Goal: Task Accomplishment & Management: Complete application form

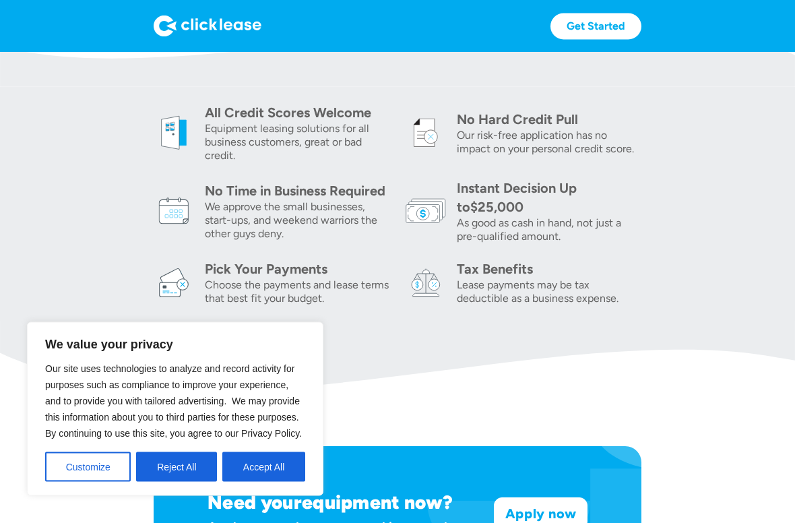
scroll to position [453, 0]
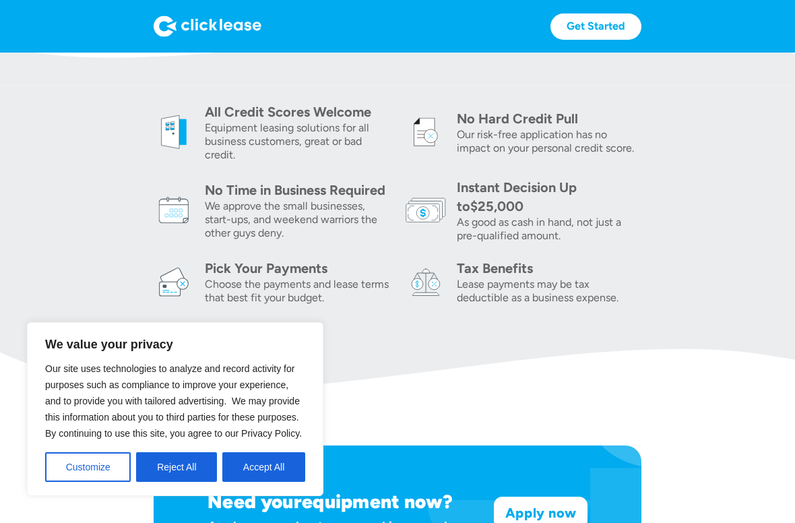
click at [155, 468] on button "Reject All" at bounding box center [176, 467] width 81 height 30
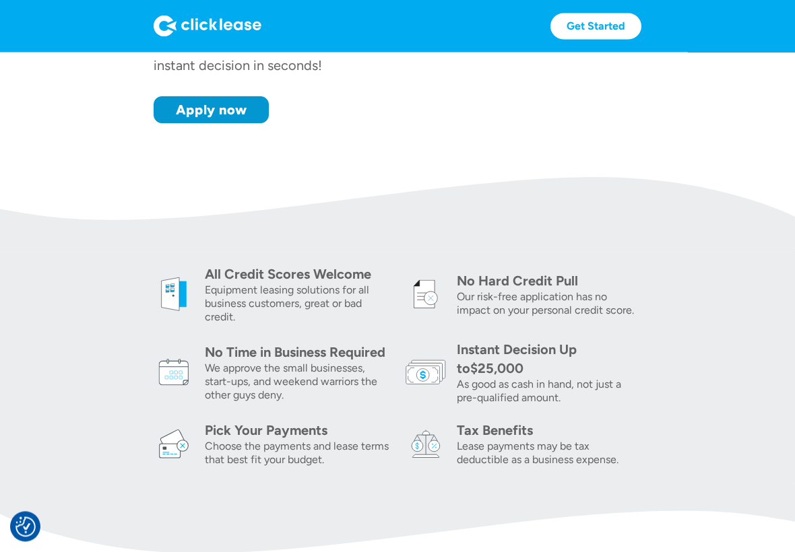
scroll to position [287, 0]
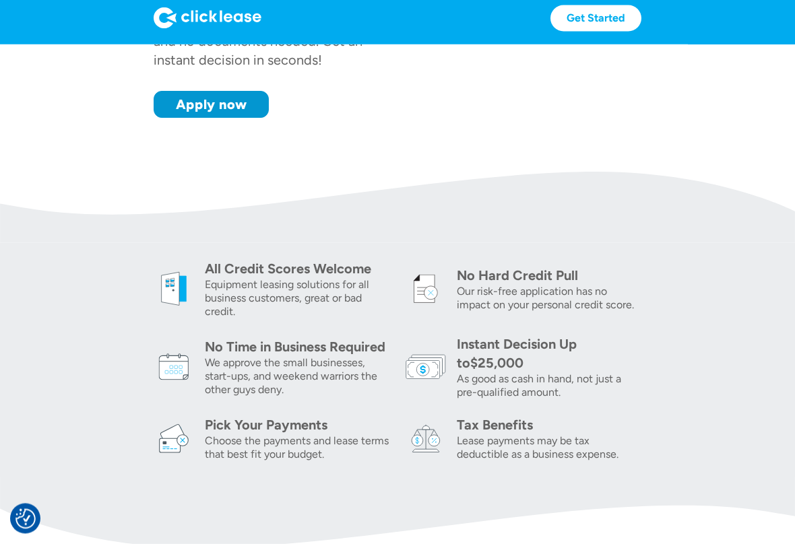
click at [724, 239] on img at bounding box center [397, 216] width 795 height 71
click at [724, 241] on img at bounding box center [397, 216] width 795 height 71
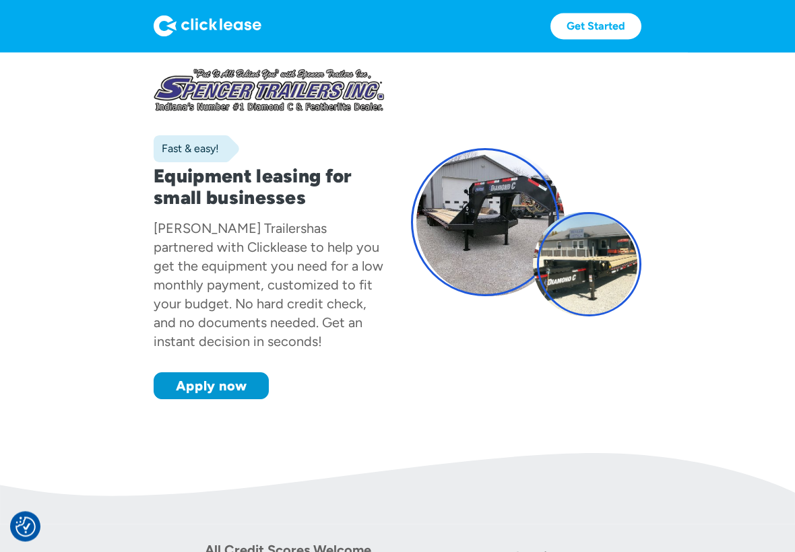
scroll to position [0, 0]
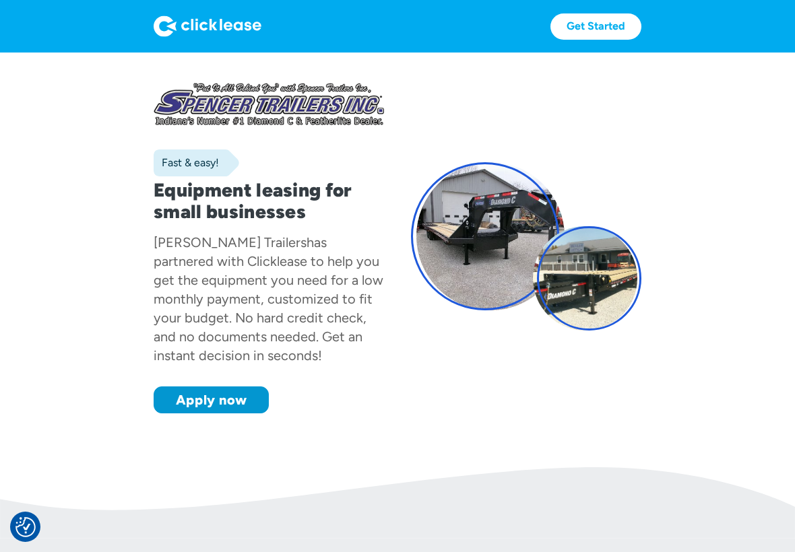
click at [350, 122] on div at bounding box center [269, 103] width 230 height 49
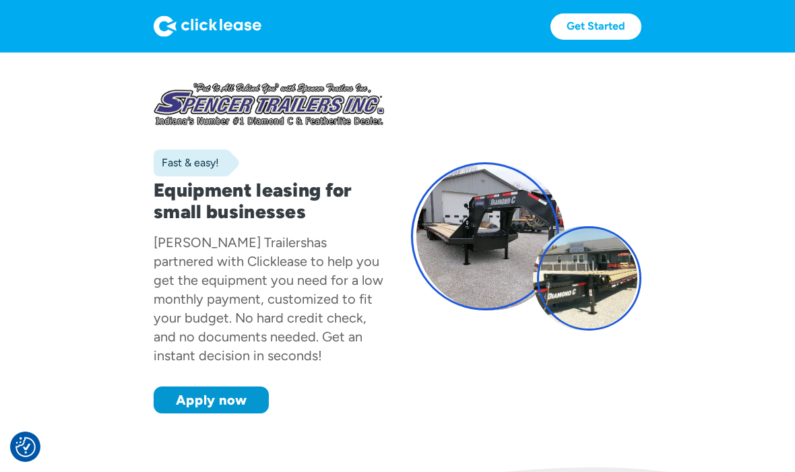
scroll to position [2, 0]
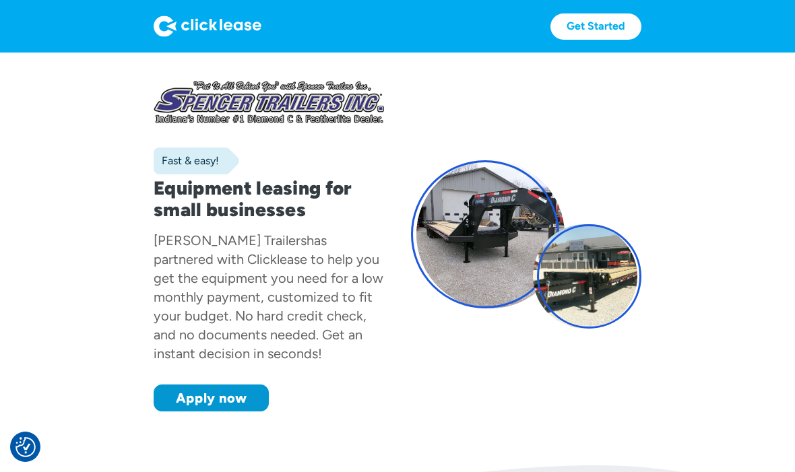
click at [759, 0] on div "Get Started Get Started" at bounding box center [397, 26] width 795 height 53
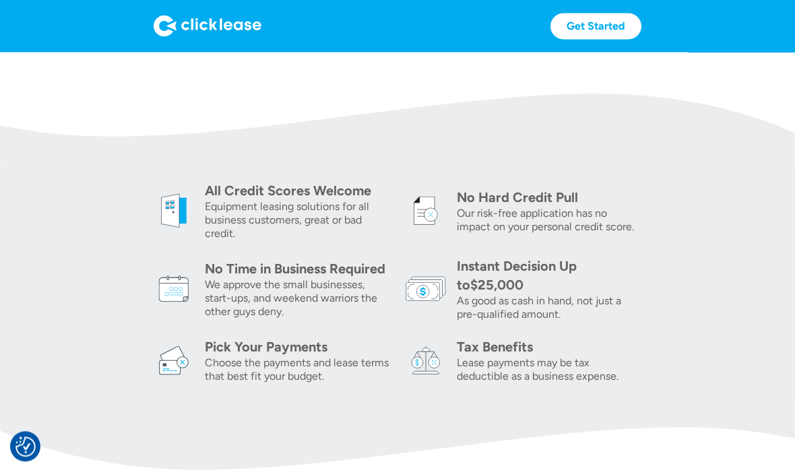
scroll to position [377, 0]
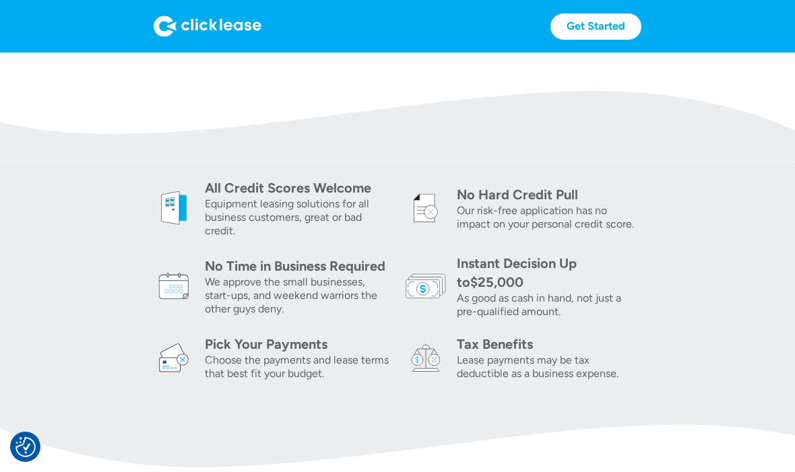
click at [666, 162] on img at bounding box center [397, 126] width 795 height 71
click at [663, 162] on img at bounding box center [397, 126] width 795 height 71
click at [674, 171] on section "All Credit Scores Welcome Equipment leasing solutions for all business customer…" at bounding box center [397, 279] width 795 height 234
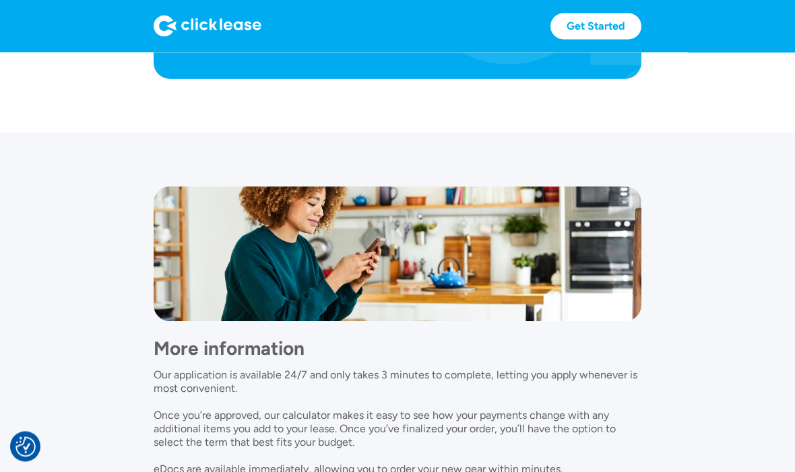
scroll to position [963, 0]
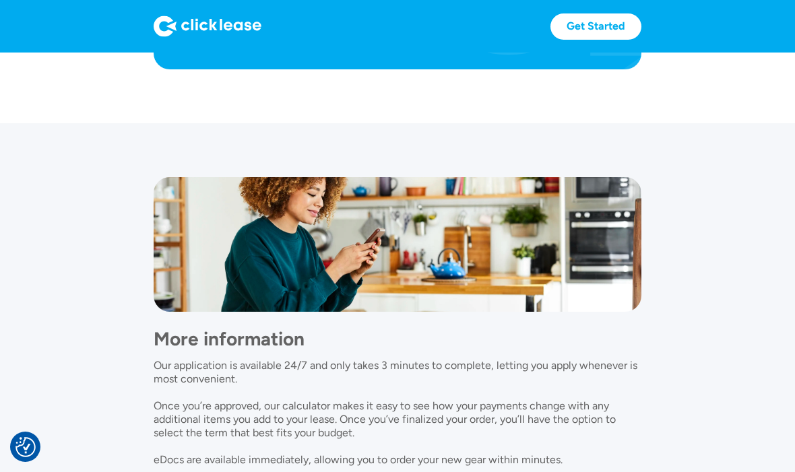
click at [651, 125] on section "More information Our application is available 24/7 and only takes 3 minutes to …" at bounding box center [397, 348] width 795 height 451
click at [648, 119] on section "Need your equipment now? Apply now and get approved in seconds. Apply now Apply…" at bounding box center [397, 2] width 795 height 243
click at [645, 122] on section "Need your equipment now? Apply now and get approved in seconds. Apply now Apply…" at bounding box center [397, 2] width 795 height 243
click at [744, 60] on section "Need your equipment now? Apply now and get approved in seconds. Apply now Apply…" at bounding box center [397, 2] width 795 height 243
click at [775, 46] on div "Get Started Get Started" at bounding box center [397, 26] width 795 height 53
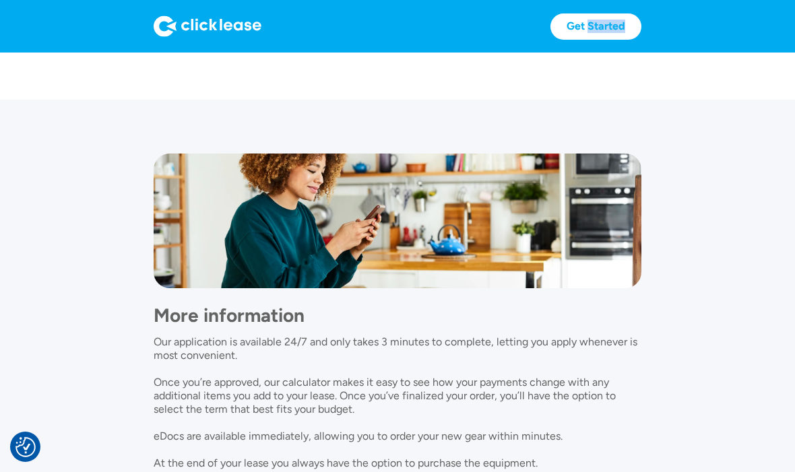
scroll to position [984, 0]
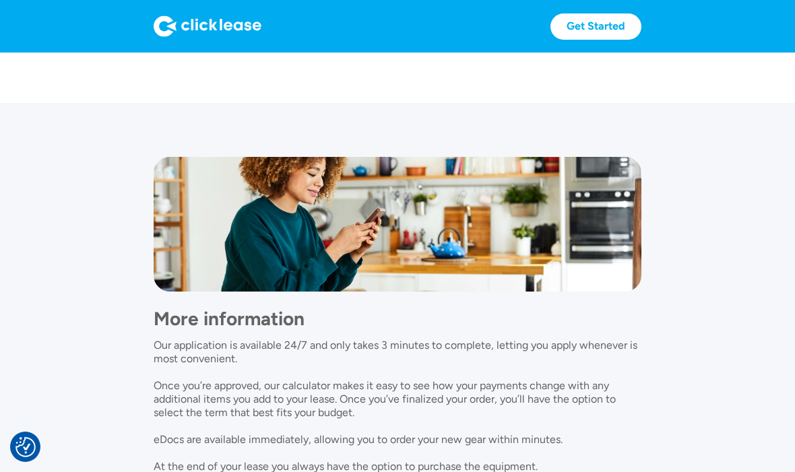
click at [761, 45] on div "Get Started Get Started" at bounding box center [397, 26] width 795 height 53
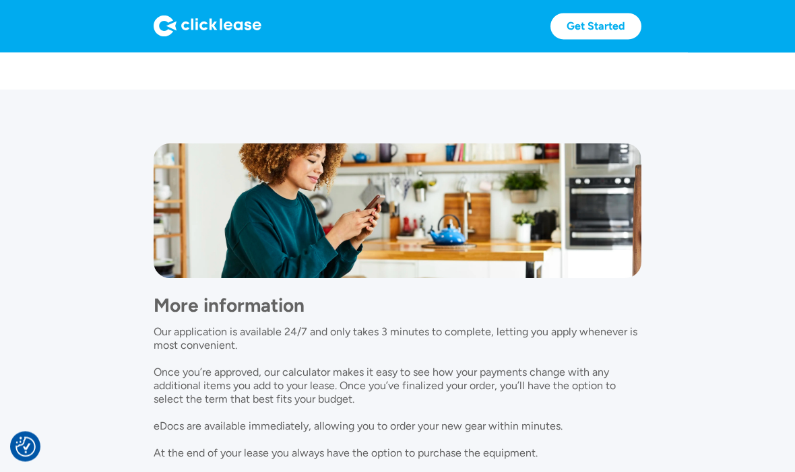
scroll to position [959, 0]
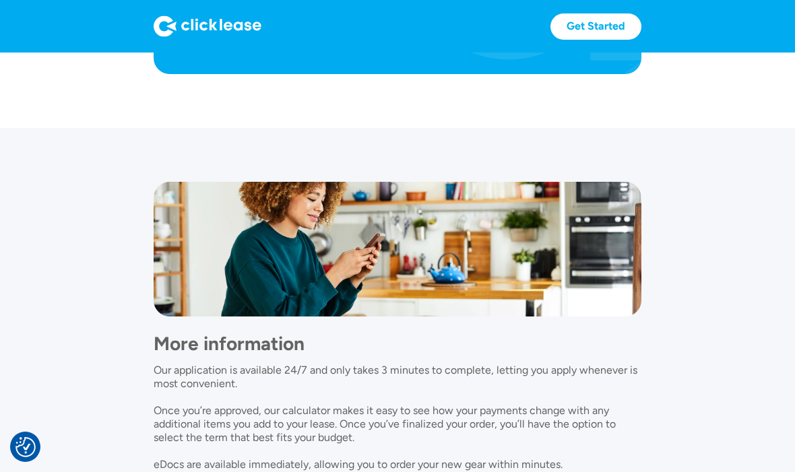
click at [614, 30] on link "Get Started" at bounding box center [595, 26] width 91 height 26
